Goal: Information Seeking & Learning: Learn about a topic

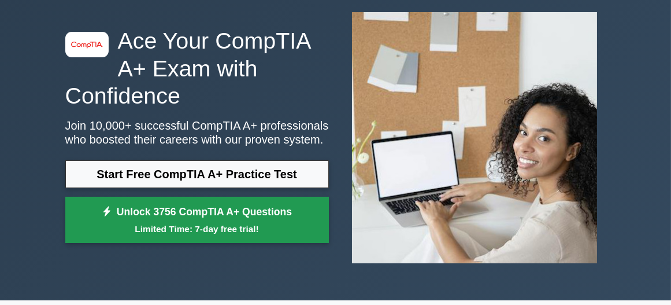
scroll to position [62, 0]
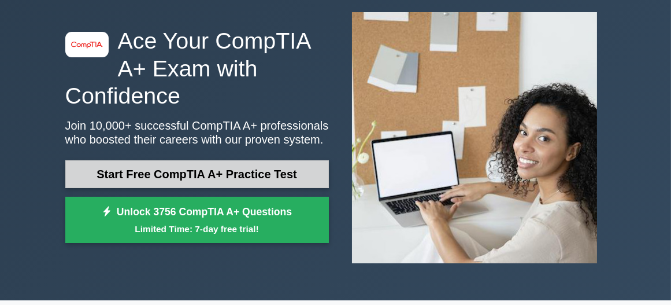
click at [290, 174] on link "Start Free CompTIA A+ Practice Test" at bounding box center [197, 174] width 264 height 28
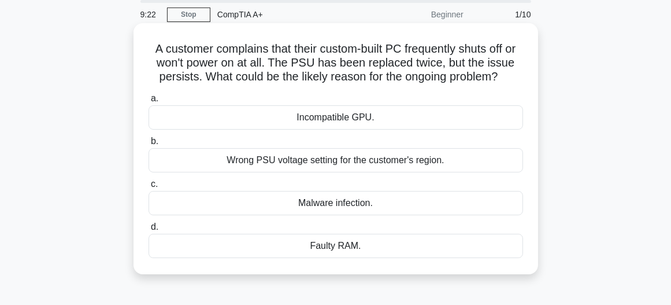
scroll to position [62, 0]
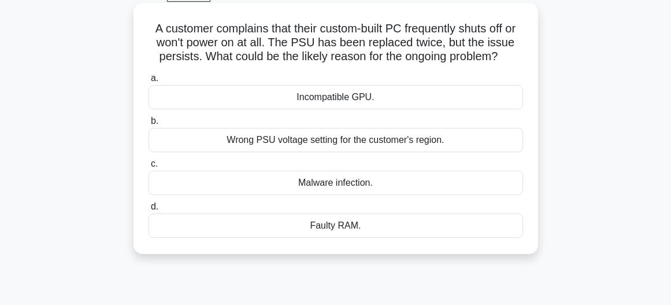
click at [365, 146] on div "Wrong PSU voltage setting for the customer's region." at bounding box center [336, 140] width 375 height 24
click at [348, 138] on div "Wrong PSU voltage setting for the customer's region." at bounding box center [336, 140] width 375 height 24
click at [149, 125] on input "b. Wrong PSU voltage setting for the customer's region." at bounding box center [149, 121] width 0 height 8
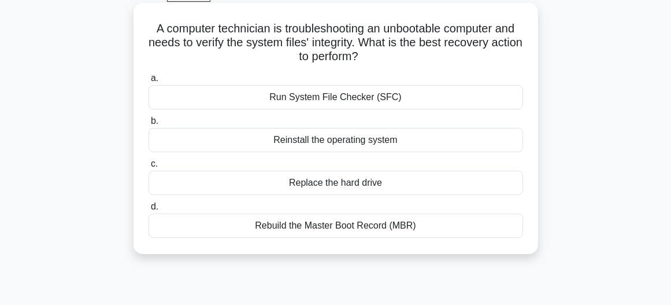
click at [315, 100] on div "Run System File Checker (SFC)" at bounding box center [336, 97] width 375 height 24
click at [149, 82] on input "a. Run System File Checker (SFC)" at bounding box center [149, 79] width 0 height 8
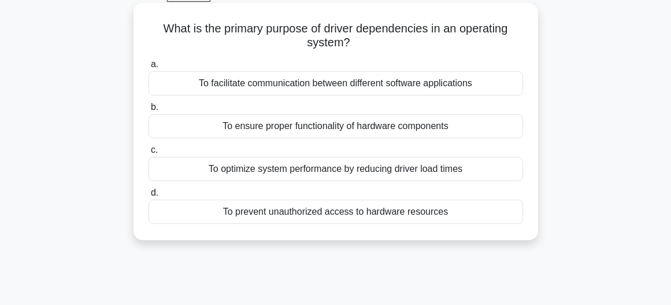
click at [308, 130] on div "To ensure proper functionality of hardware components" at bounding box center [336, 126] width 375 height 24
click at [149, 111] on input "b. To ensure proper functionality of hardware components" at bounding box center [149, 108] width 0 height 8
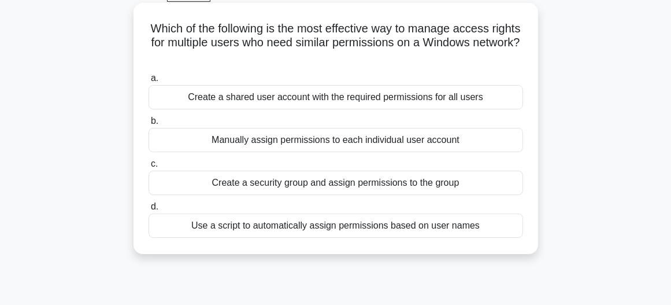
click at [341, 139] on div "Manually assign permissions to each individual user account" at bounding box center [336, 140] width 375 height 24
click at [149, 125] on input "b. Manually assign permissions to each individual user account" at bounding box center [149, 121] width 0 height 8
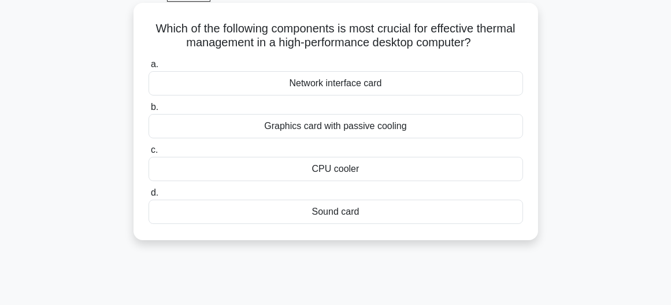
click at [356, 173] on div "CPU cooler" at bounding box center [336, 169] width 375 height 24
click at [149, 154] on input "c. CPU cooler" at bounding box center [149, 150] width 0 height 8
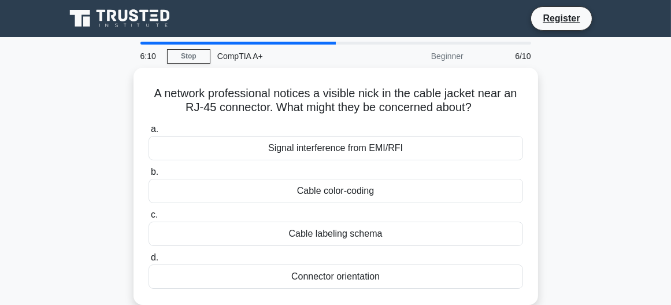
scroll to position [0, 0]
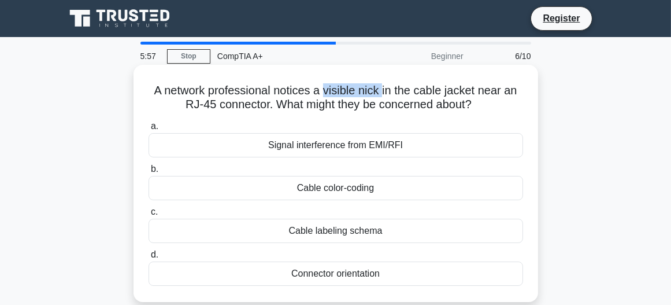
drag, startPoint x: 382, startPoint y: 93, endPoint x: 326, endPoint y: 93, distance: 55.5
click at [326, 93] on h5 "A network professional notices a visible nick in the cable jacket near an RJ-45…" at bounding box center [335, 97] width 377 height 29
copy h5 "visible nick"
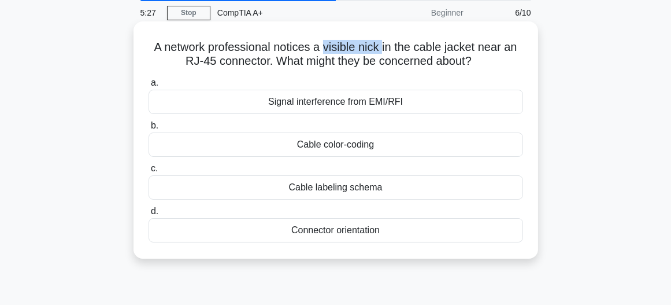
scroll to position [62, 0]
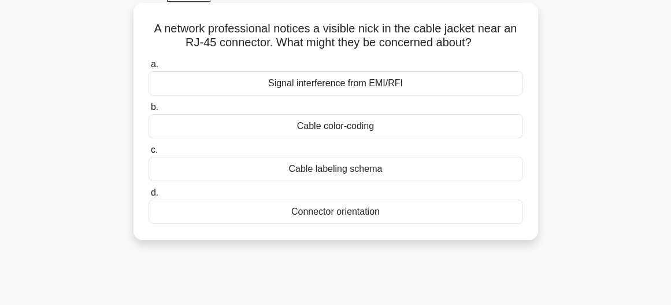
click at [360, 130] on div "Cable color-coding" at bounding box center [336, 126] width 375 height 24
click at [149, 111] on input "b. Cable color-coding" at bounding box center [149, 108] width 0 height 8
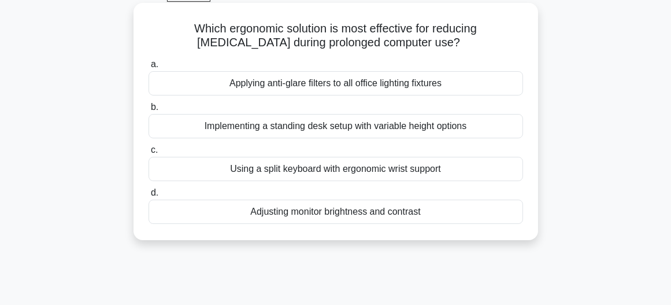
click at [382, 212] on div "Adjusting monitor brightness and contrast" at bounding box center [336, 212] width 375 height 24
click at [149, 197] on input "d. Adjusting monitor brightness and contrast" at bounding box center [149, 193] width 0 height 8
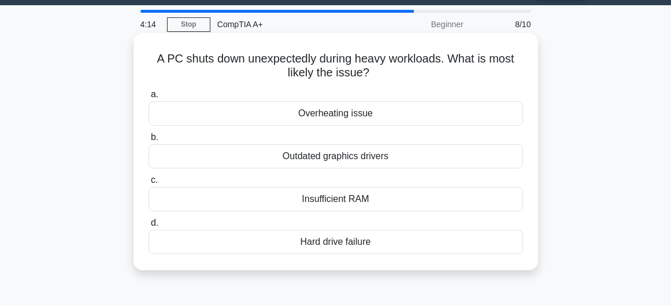
scroll to position [0, 0]
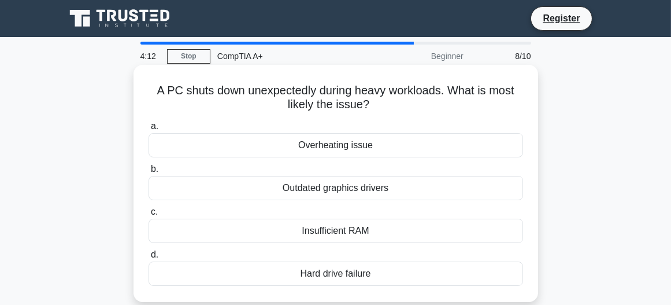
click at [342, 149] on div "Overheating issue" at bounding box center [336, 145] width 375 height 24
click at [149, 130] on input "a. Overheating issue" at bounding box center [149, 127] width 0 height 8
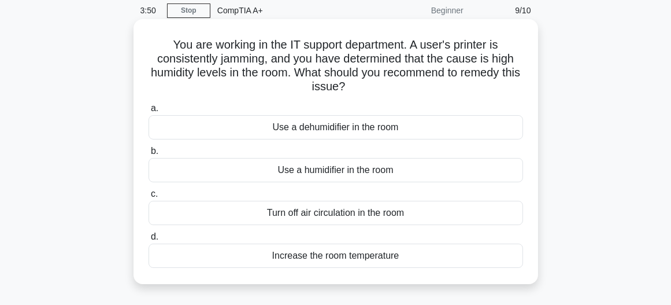
scroll to position [62, 0]
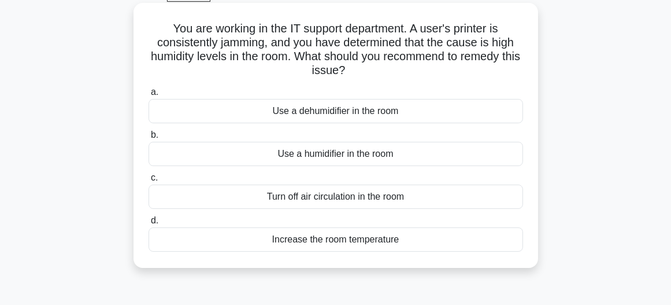
click at [359, 112] on div "Use a dehumidifier in the room" at bounding box center [336, 111] width 375 height 24
click at [149, 96] on input "a. Use a dehumidifier in the room" at bounding box center [149, 92] width 0 height 8
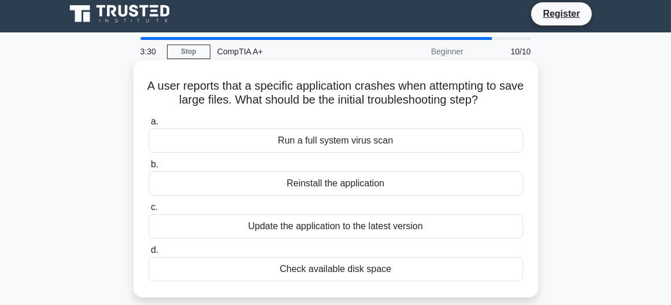
scroll to position [0, 0]
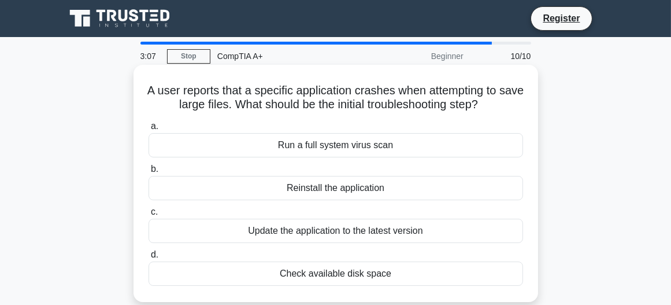
click at [375, 274] on div "Check available disk space" at bounding box center [336, 273] width 375 height 24
click at [149, 258] on input "d. Check available disk space" at bounding box center [149, 255] width 0 height 8
radio input "true"
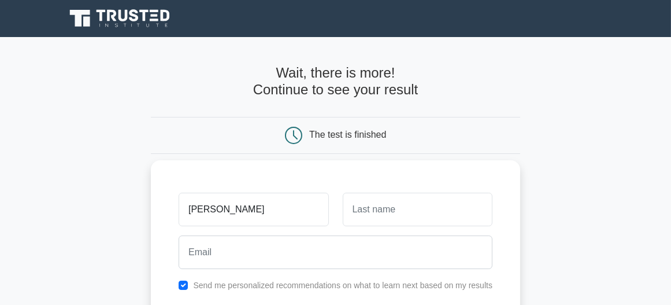
type input "mohammad"
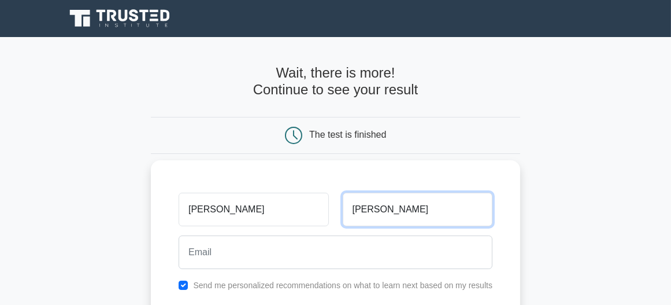
type input "farhaan"
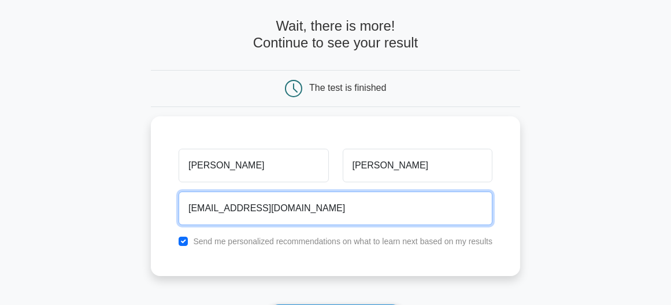
scroll to position [124, 0]
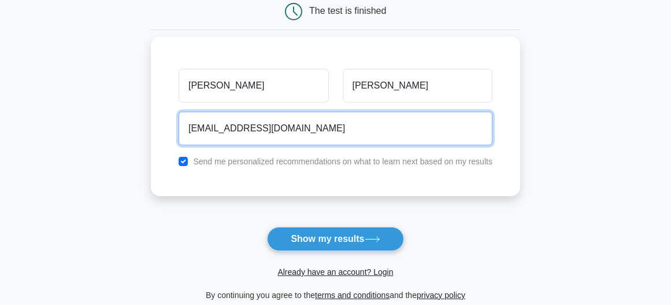
type input "sheikh.farhan883@gmail.com"
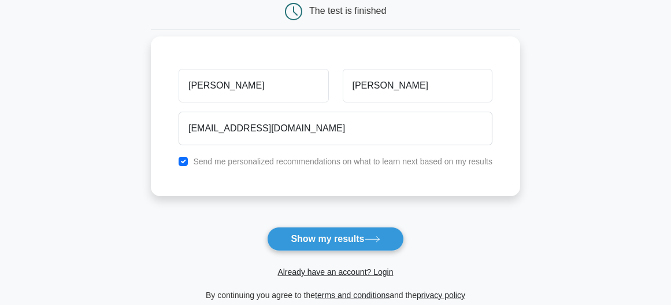
click at [229, 163] on label "Send me personalized recommendations on what to learn next based on my results" at bounding box center [343, 161] width 300 height 9
click at [182, 164] on input "checkbox" at bounding box center [183, 161] width 9 height 9
checkbox input "false"
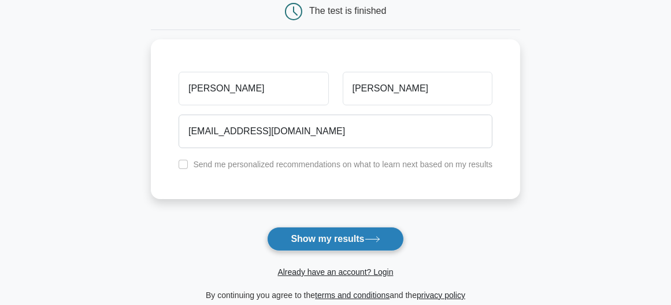
click at [330, 238] on button "Show my results" at bounding box center [335, 239] width 136 height 24
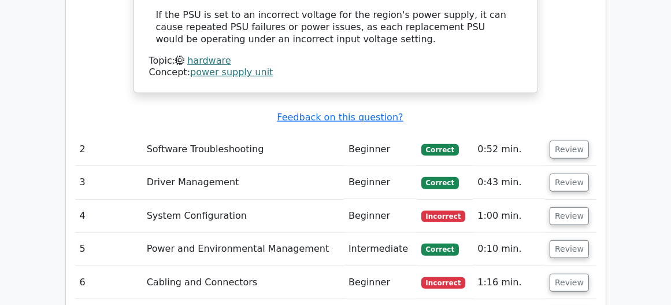
scroll to position [1301, 0]
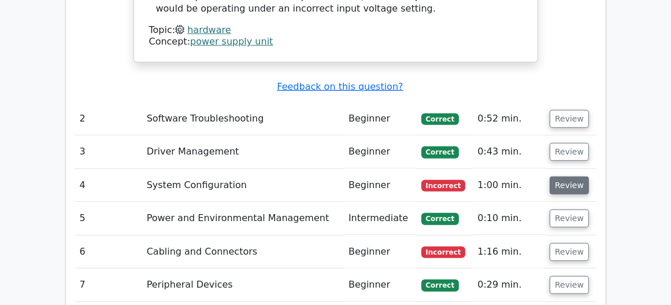
click at [566, 176] on button "Review" at bounding box center [569, 185] width 39 height 18
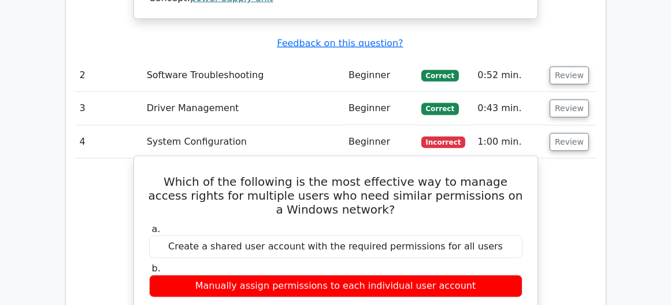
scroll to position [1362, 0]
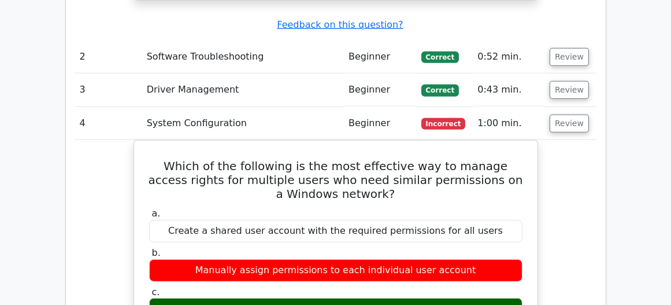
click at [559, 115] on button "Review" at bounding box center [569, 124] width 39 height 18
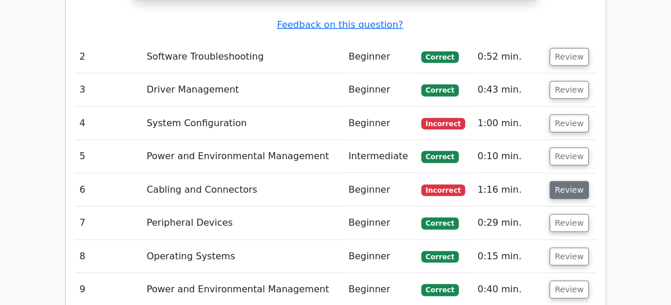
click at [570, 181] on button "Review" at bounding box center [569, 190] width 39 height 18
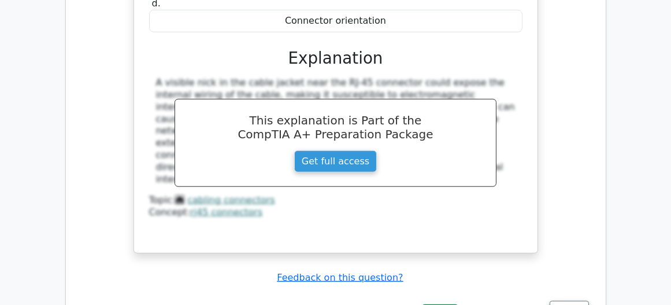
scroll to position [1734, 0]
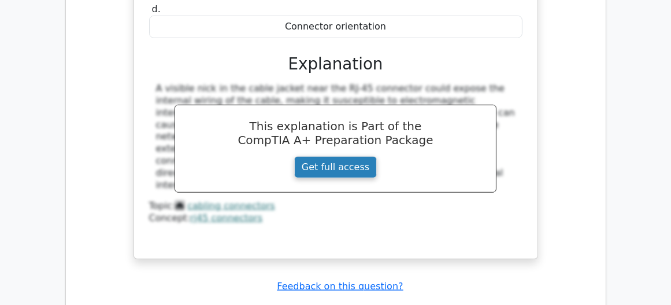
click at [356, 156] on link "Get full access" at bounding box center [335, 167] width 83 height 22
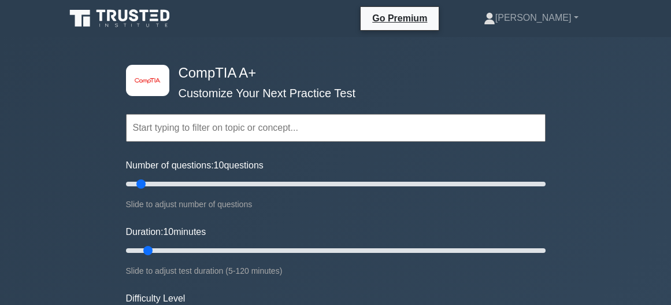
scroll to position [62, 0]
